Goal: Task Accomplishment & Management: Complete application form

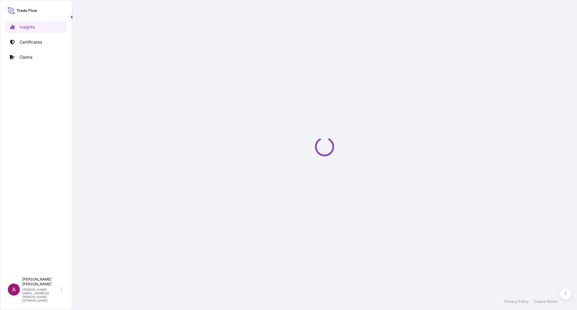
select select "2025"
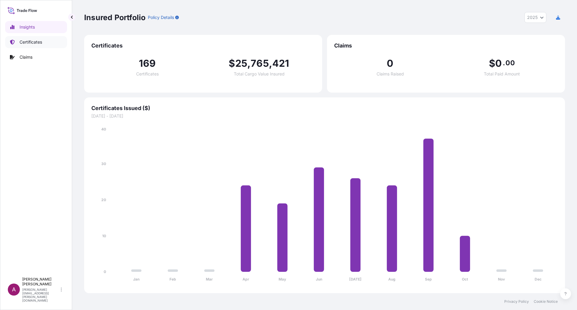
click at [37, 42] on p "Certificates" at bounding box center [31, 42] width 23 height 6
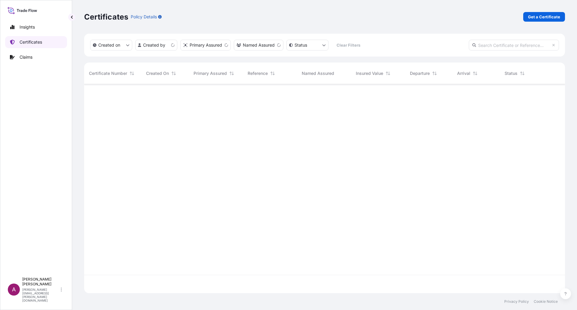
scroll to position [208, 476]
click at [543, 15] on p "Get a Certificate" at bounding box center [544, 17] width 32 height 6
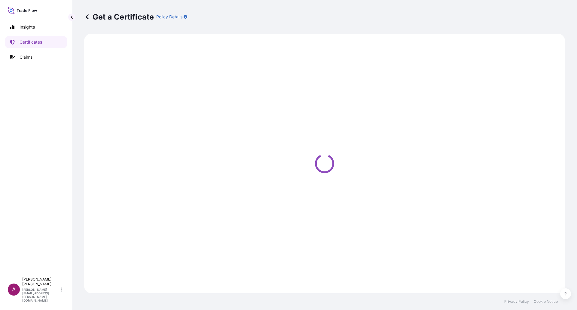
select select "Ocean Vessel"
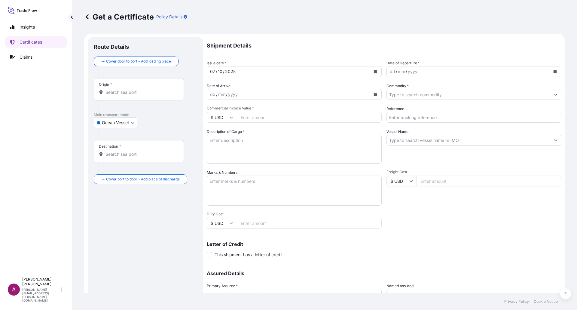
click at [118, 93] on input "Origin *" at bounding box center [140, 92] width 71 height 6
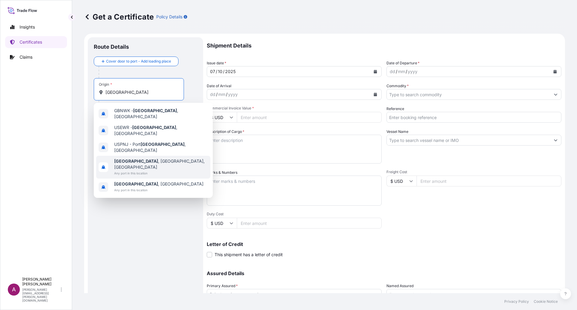
click at [150, 159] on div "[GEOGRAPHIC_DATA] , [GEOGRAPHIC_DATA], [GEOGRAPHIC_DATA] Any port in this locat…" at bounding box center [153, 167] width 114 height 23
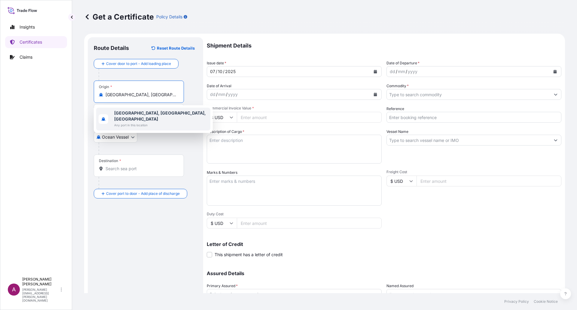
click at [141, 108] on div "[GEOGRAPHIC_DATA], [GEOGRAPHIC_DATA], [GEOGRAPHIC_DATA] Any port in this locati…" at bounding box center [153, 119] width 114 height 23
paste input "[GEOGRAPHIC_DATA], [US_STATE], [GEOGRAPHIC_DATA]"
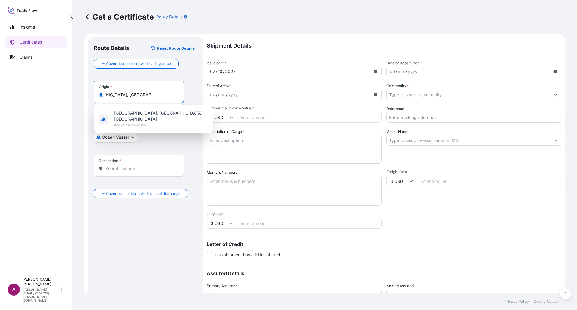
click at [131, 97] on input "[GEOGRAPHIC_DATA], [GEOGRAPHIC_DATA], [GEOGRAPHIC_DATA], [US_STATE], [GEOGRAPHI…" at bounding box center [140, 95] width 71 height 6
click at [138, 114] on span "[GEOGRAPHIC_DATA], [GEOGRAPHIC_DATA], [GEOGRAPHIC_DATA]" at bounding box center [161, 116] width 94 height 12
type input "[GEOGRAPHIC_DATA], [GEOGRAPHIC_DATA], [GEOGRAPHIC_DATA]"
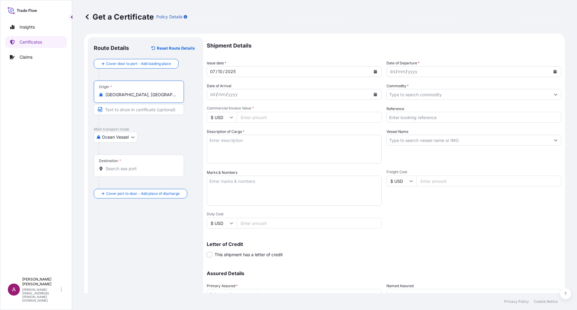
click at [124, 109] on input "Text to appear on certificate" at bounding box center [139, 109] width 90 height 11
paste input "[GEOGRAPHIC_DATA], [US_STATE], [GEOGRAPHIC_DATA]"
type input "[GEOGRAPHIC_DATA], [US_STATE], [GEOGRAPHIC_DATA]"
click at [124, 170] on input "Destination *" at bounding box center [140, 168] width 71 height 6
paste input "[GEOGRAPHIC_DATA], [GEOGRAPHIC_DATA]"
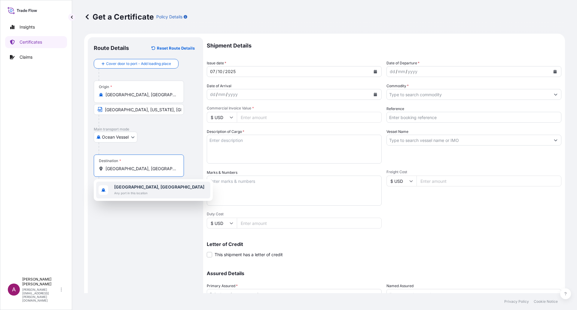
click at [140, 189] on span "[GEOGRAPHIC_DATA], [GEOGRAPHIC_DATA]" at bounding box center [159, 187] width 90 height 6
paste input "[GEOGRAPHIC_DATA], [GEOGRAPHIC_DATA]"
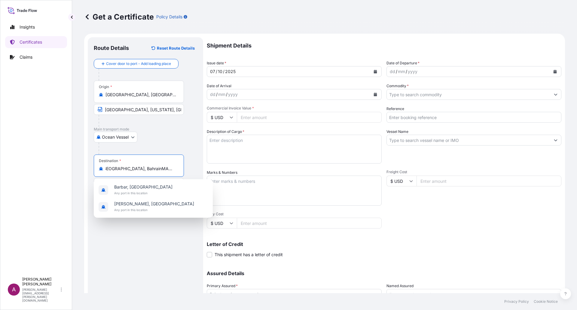
click at [145, 171] on input "[GEOGRAPHIC_DATA], BahrainMANAMA, [GEOGRAPHIC_DATA]" at bounding box center [140, 168] width 71 height 6
paste input "Destination"
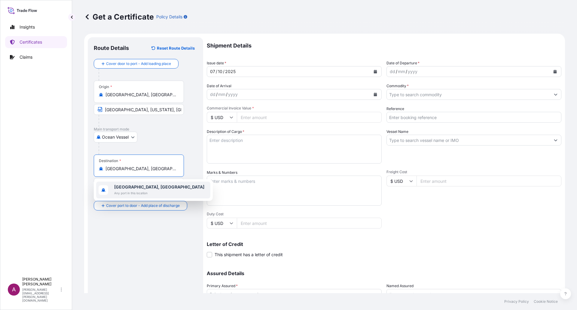
click at [130, 190] on span "[GEOGRAPHIC_DATA], [GEOGRAPHIC_DATA]" at bounding box center [159, 187] width 90 height 6
type input "[GEOGRAPHIC_DATA], [GEOGRAPHIC_DATA]"
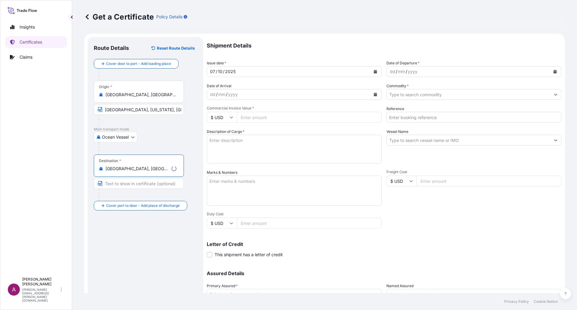
click at [125, 185] on input "Text to appear on certificate" at bounding box center [139, 183] width 90 height 11
paste input "[GEOGRAPHIC_DATA], [GEOGRAPHIC_DATA]"
type input "[GEOGRAPHIC_DATA], [GEOGRAPHIC_DATA]"
click at [553, 71] on icon "Calendar" at bounding box center [554, 72] width 3 height 4
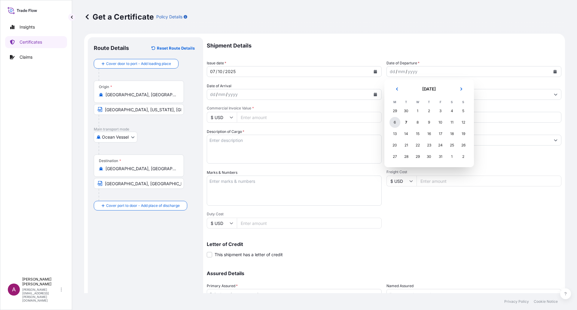
click at [393, 123] on div "6" at bounding box center [394, 122] width 11 height 11
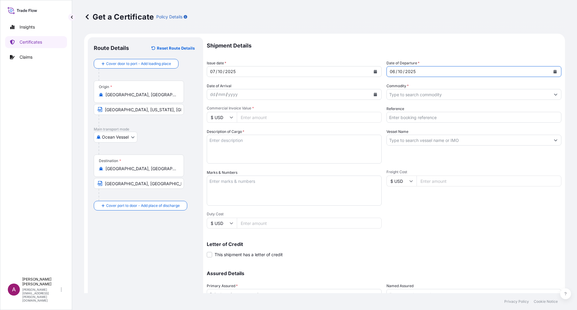
click at [374, 93] on icon "Calendar" at bounding box center [375, 95] width 3 height 4
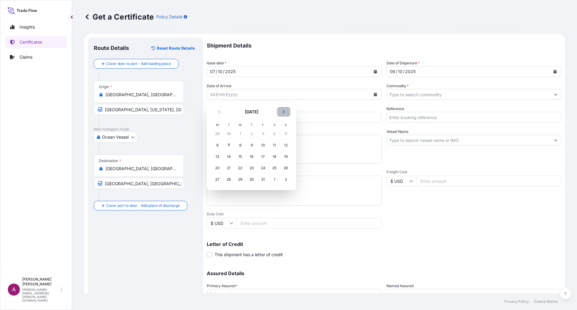
click at [284, 111] on icon "Next" at bounding box center [284, 112] width 4 height 4
click at [229, 166] on div "18" at bounding box center [228, 167] width 11 height 11
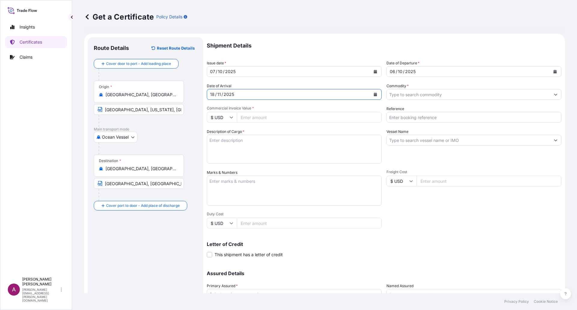
scroll to position [30, 0]
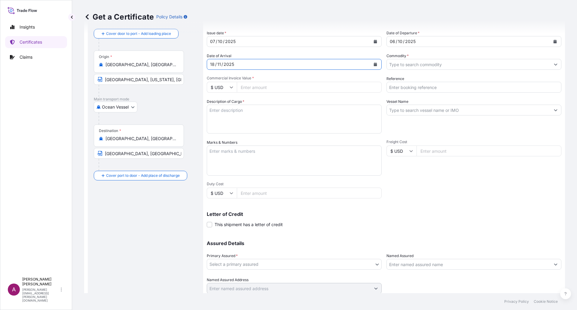
click at [407, 64] on input "Commodity *" at bounding box center [468, 64] width 163 height 11
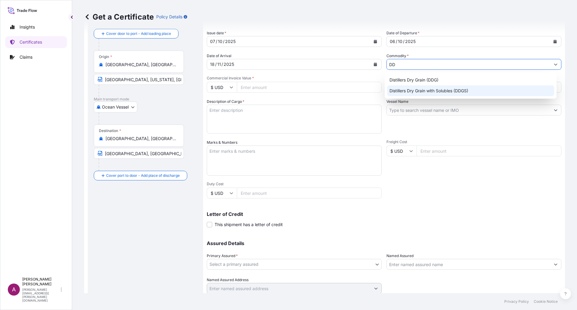
click at [424, 91] on div "Distillers Dry Grain with Solubles (DDGS)" at bounding box center [470, 90] width 167 height 11
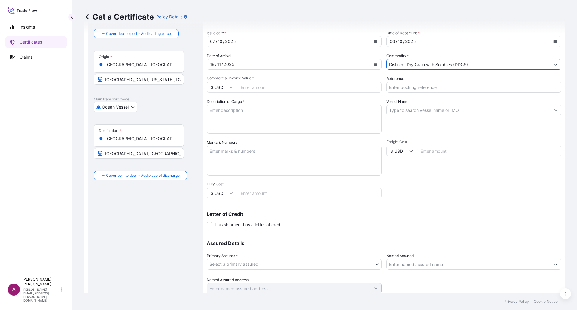
type input "Distillers Dry Grain with Solubles (DDGS)"
click at [272, 86] on input "Commercial Invoice Value *" at bounding box center [309, 87] width 145 height 11
type input "32026.10"
click at [409, 89] on input "Reference" at bounding box center [473, 87] width 175 height 11
paste input "259614750"
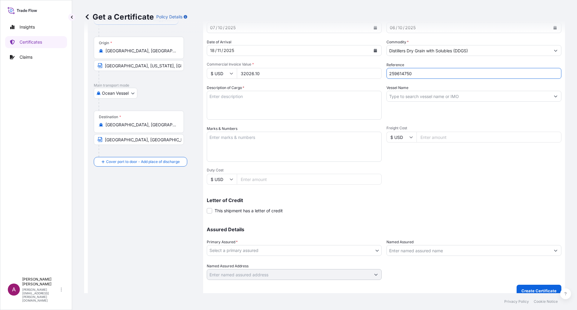
scroll to position [51, 0]
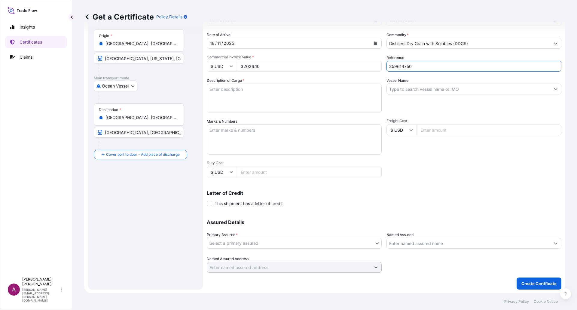
type input "259614750"
click at [222, 92] on textarea "Description of Cargo *" at bounding box center [294, 97] width 175 height 29
paste textarea "DISTILLERS DRIED GRAINS WITH SOLUBLES (DDGS) TOTAL WEIGHT (MTS): 103.31 FREIGHT…"
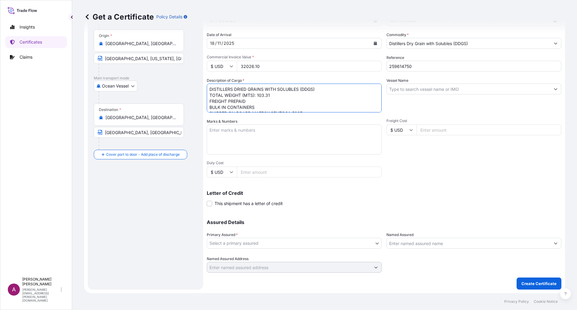
scroll to position [34, 0]
drag, startPoint x: 234, startPoint y: 103, endPoint x: 202, endPoint y: 103, distance: 32.1
click at [202, 103] on form "Route Details Reset Route Details Cover door to port - Add loading place Place …" at bounding box center [324, 138] width 481 height 310
type textarea "DISTILLERS DRIED GRAINS WITH SOLUBLES (DDGS) TOTAL WEIGHT (MTS): 103.31 FREIGHT…"
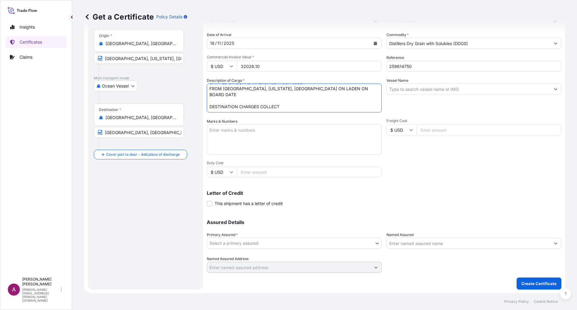
click at [219, 138] on textarea "Marks & Numbers" at bounding box center [294, 139] width 175 height 30
type textarea "N/M"
click at [220, 105] on textarea "DISTILLERS DRIED GRAINS WITH SOLUBLES (DDGS) TOTAL WEIGHT (MTS): 103.31 FREIGHT…" at bounding box center [294, 97] width 175 height 29
click at [232, 108] on textarea "DISTILLERS DRIED GRAINS WITH SOLUBLES (DDGS) TOTAL WEIGHT (MTS): 103.31 FREIGHT…" at bounding box center [294, 97] width 175 height 29
paste textarea "X20250922832249"
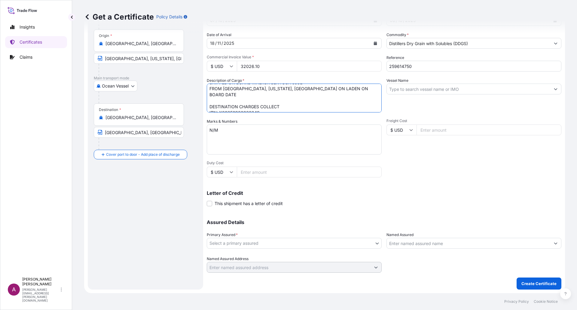
scroll to position [0, 0]
type textarea "DISTILLERS DRIED GRAINS WITH SOLUBLES (DDGS) TOTAL WEIGHT (MTS): 103.31 FREIGHT…"
click at [437, 89] on input "Vessel Name" at bounding box center [468, 88] width 163 height 11
paste input "MAERSK SENTOSA"
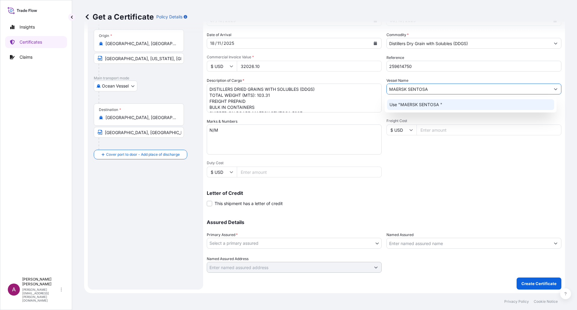
click at [431, 104] on p "Use "MAERSK SENTOSA "" at bounding box center [415, 105] width 53 height 6
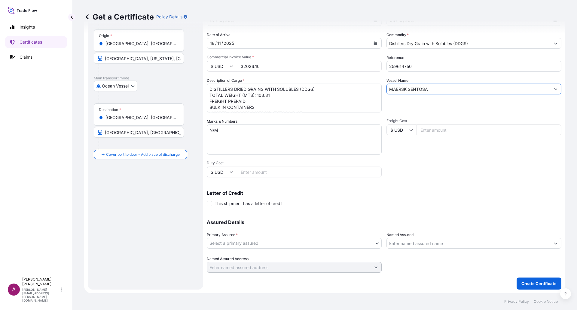
type input "MAERSK SENTOSA"
drag, startPoint x: 217, startPoint y: 130, endPoint x: 195, endPoint y: 126, distance: 22.0
click at [195, 126] on form "Route Details Reset Route Details Cover door to port - Add loading place Place …" at bounding box center [324, 138] width 481 height 310
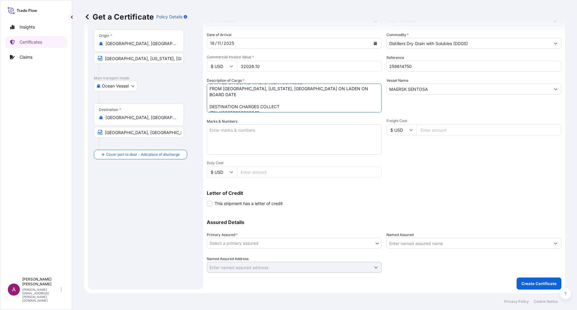
click at [232, 95] on textarea "DISTILLERS DRIED GRAINS WITH SOLUBLES (DDGS) TOTAL WEIGHT (MTS): 103.31 FREIGHT…" at bounding box center [294, 97] width 175 height 29
click at [210, 94] on textarea "DISTILLERS DRIED GRAINS WITH SOLUBLES (DDGS) TOTAL WEIGHT (MTS): 103.31 FREIGHT…" at bounding box center [294, 97] width 175 height 29
type textarea "DISTILLERS DRIED GRAINS WITH SOLUBLES (DDGS) TOTAL WEIGHT (MTS): 103.31 FREIGHT…"
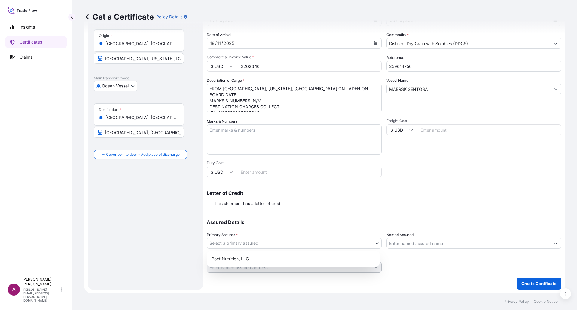
click at [258, 244] on body "Insights Certificates Claims A [PERSON_NAME] [PERSON_NAME][EMAIL_ADDRESS][PERSO…" at bounding box center [288, 155] width 577 height 310
click at [251, 259] on div "Poet Nutrition, LLC" at bounding box center [293, 258] width 168 height 11
select select "31546"
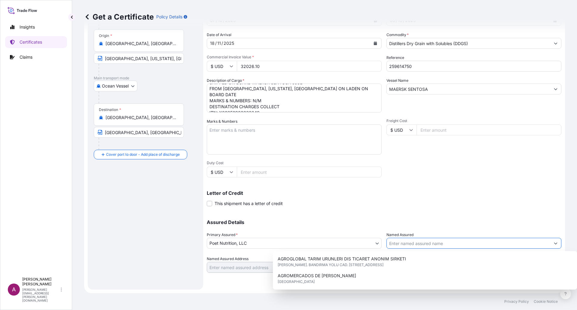
click at [405, 244] on input "Named Assured" at bounding box center [468, 243] width 163 height 11
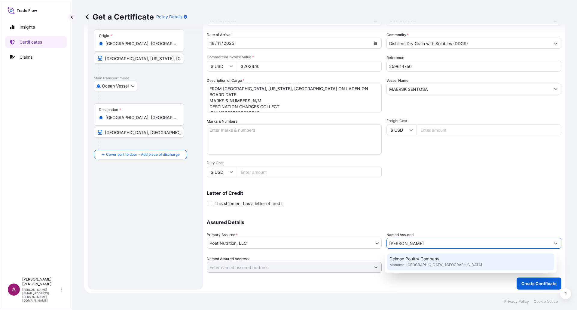
click at [436, 261] on span "Delmon Poultry Company" at bounding box center [414, 259] width 50 height 6
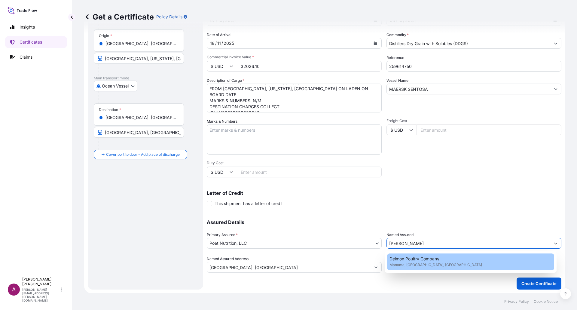
type input "Delmon Poultry Company"
type input "[GEOGRAPHIC_DATA], [GEOGRAPHIC_DATA]"
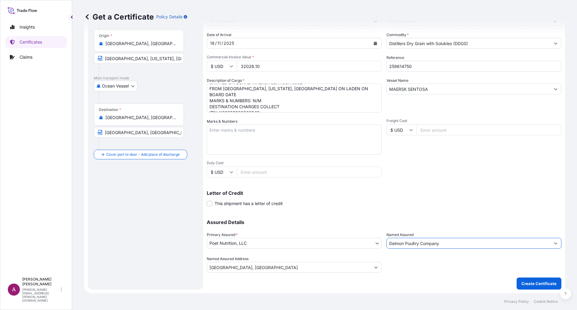
type input "Delmon Poultry Company"
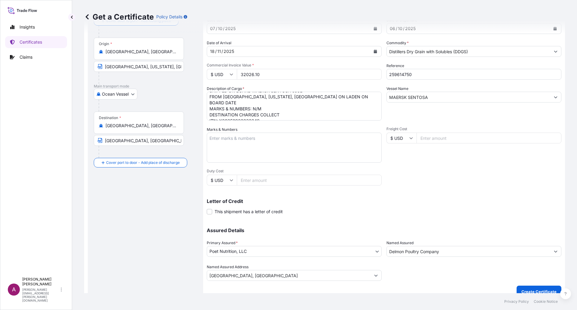
scroll to position [51, 0]
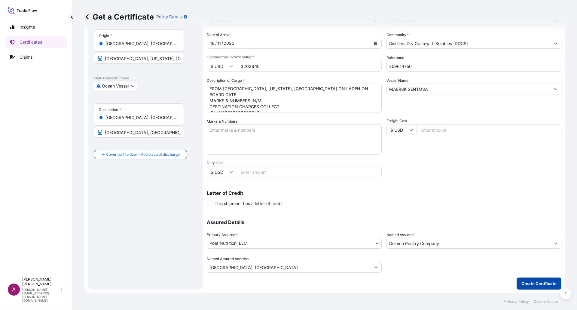
click at [536, 283] on p "Create Certificate" at bounding box center [538, 283] width 35 height 6
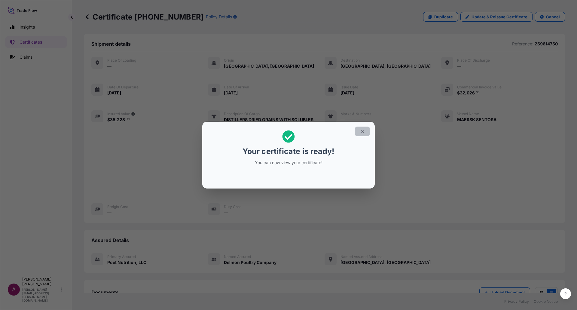
click at [363, 132] on icon "button" at bounding box center [362, 131] width 5 height 5
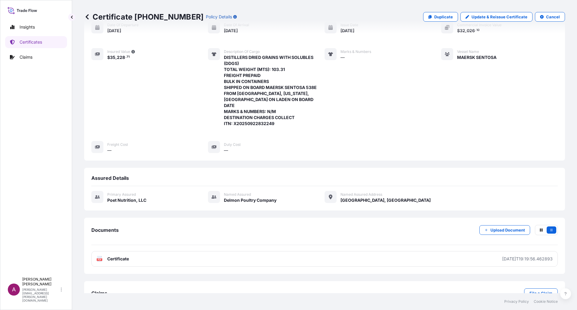
scroll to position [74, 0]
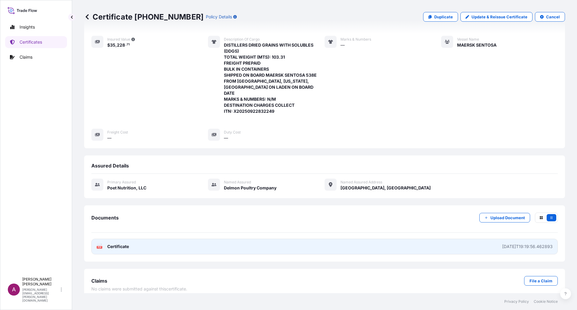
click at [209, 241] on link "PDF Certificate [DATE]T19:19:56.462893" at bounding box center [324, 246] width 466 height 16
